Goal: Transaction & Acquisition: Purchase product/service

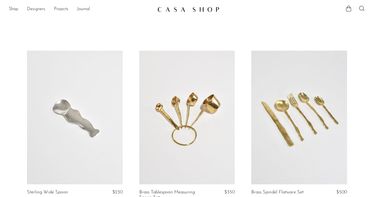
click at [361, 7] on icon at bounding box center [361, 8] width 7 height 7
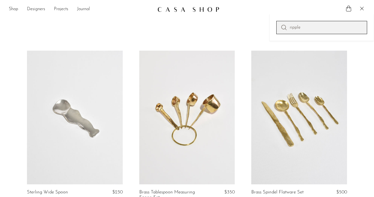
type input "ripple"
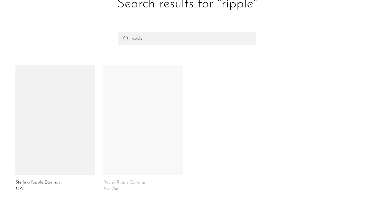
scroll to position [54, 0]
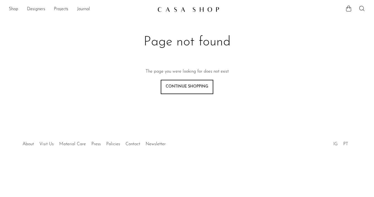
click at [361, 7] on icon at bounding box center [361, 8] width 7 height 7
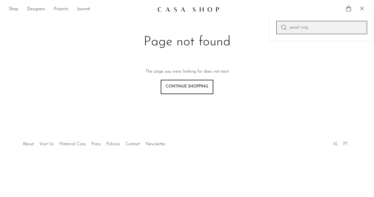
type input "pearl ring"
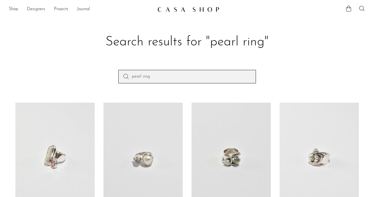
click at [179, 80] on input "pearl ring" at bounding box center [187, 76] width 138 height 13
click at [160, 74] on input "pearl pinky" at bounding box center [187, 76] width 138 height 13
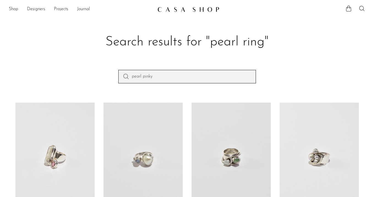
click at [160, 74] on input "pearl pinky" at bounding box center [187, 76] width 138 height 13
type input "ring"
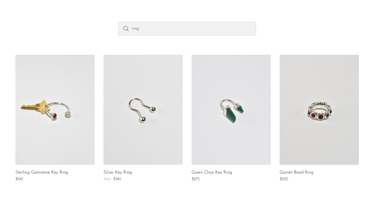
scroll to position [49, 0]
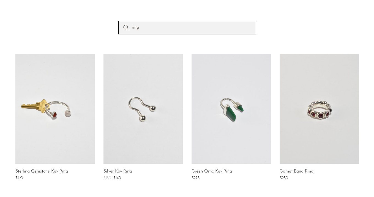
click at [148, 28] on input "ring" at bounding box center [187, 27] width 138 height 13
type input "ring modernist"
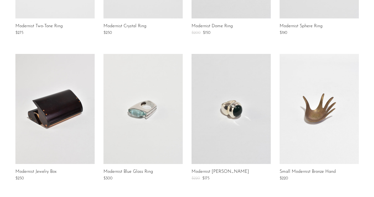
scroll to position [386, 0]
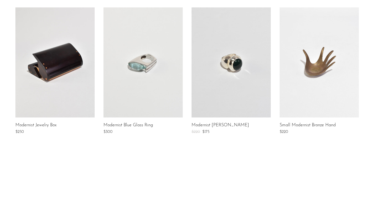
click at [159, 80] on link at bounding box center [142, 62] width 79 height 110
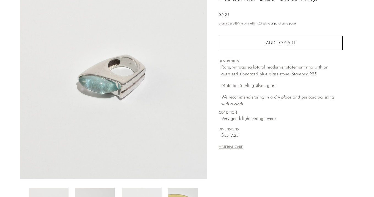
scroll to position [53, 0]
